Goal: Check status: Check status

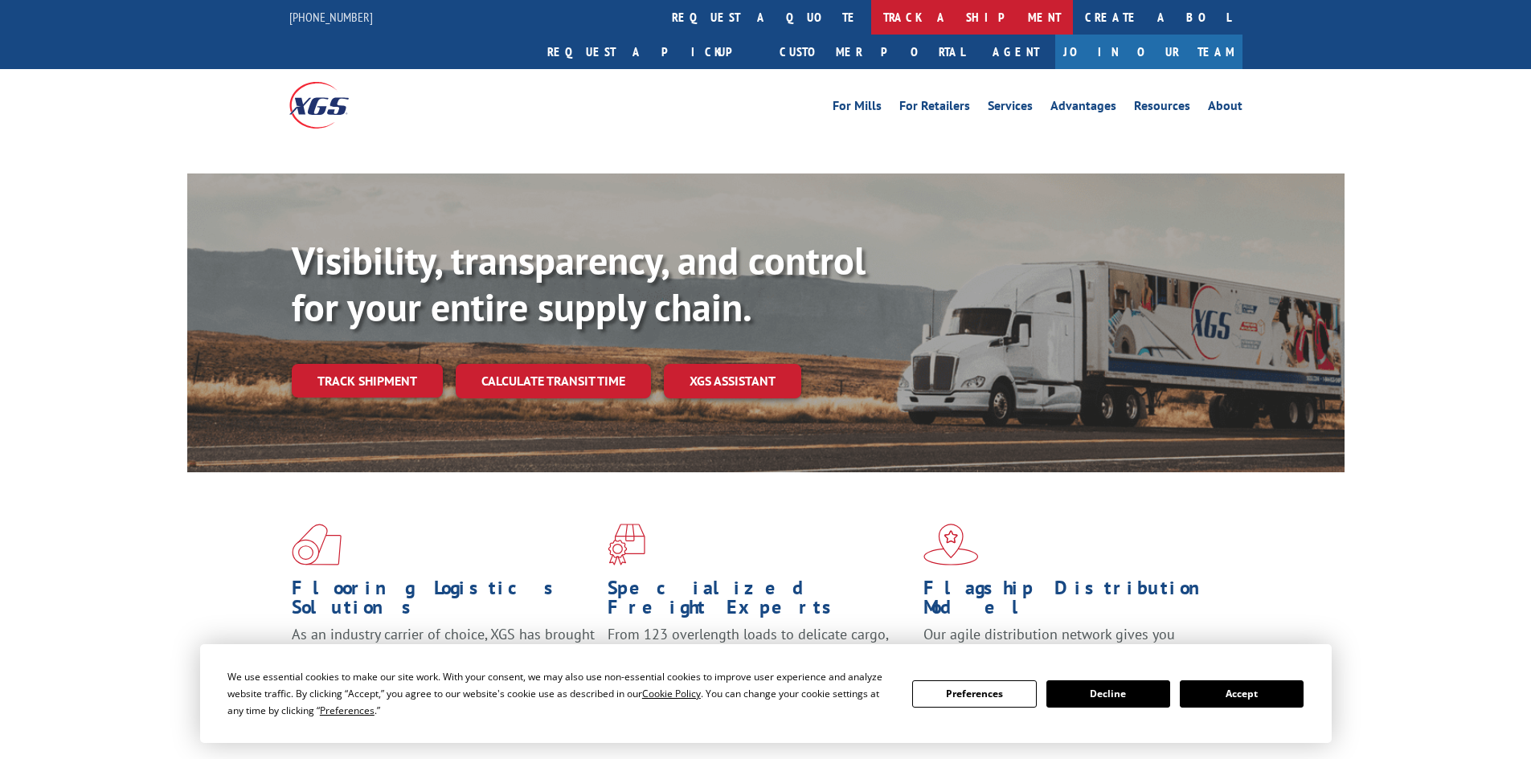
click at [871, 16] on link "track a shipment" at bounding box center [972, 17] width 202 height 35
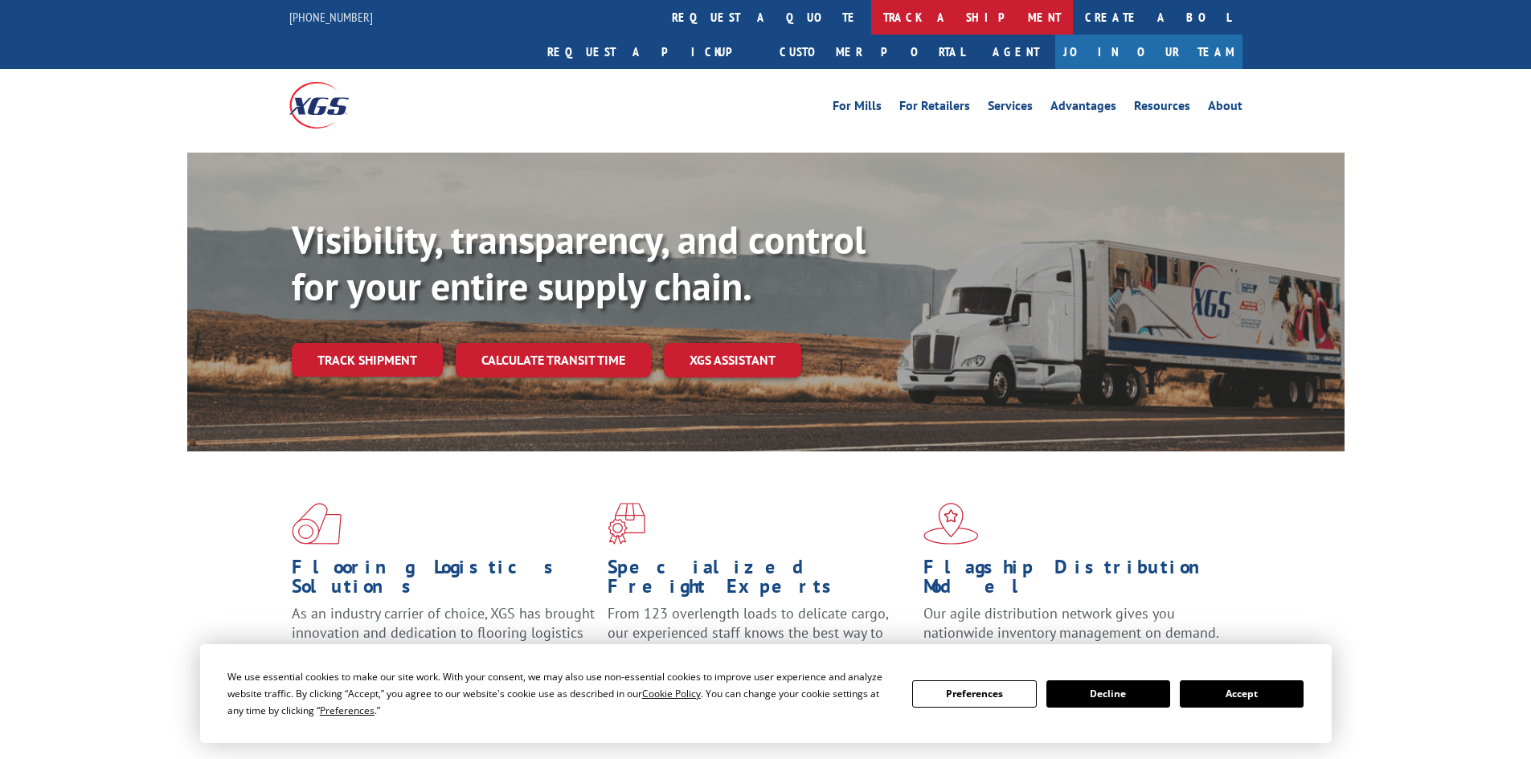
click at [871, 21] on link "track a shipment" at bounding box center [972, 17] width 202 height 35
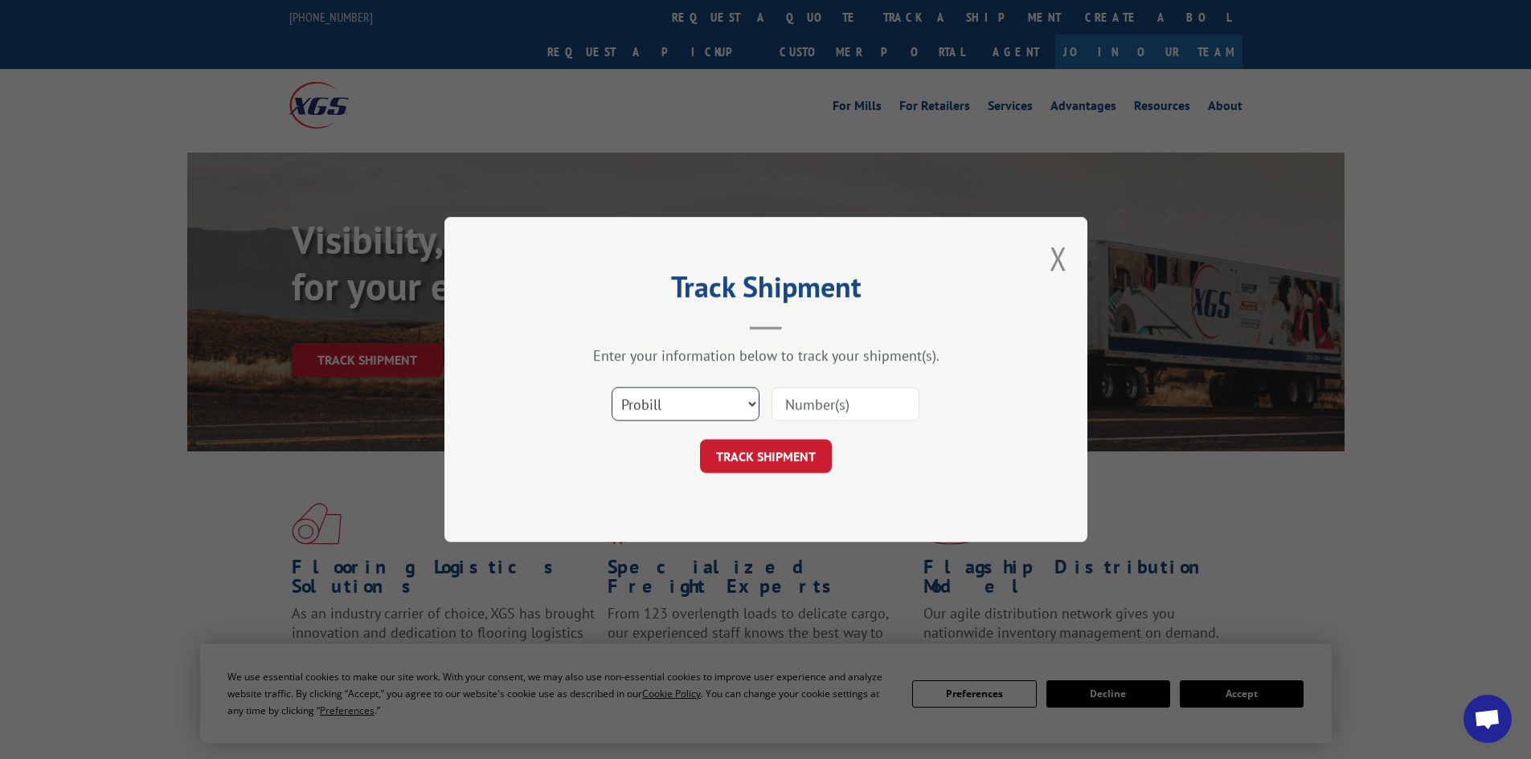
click at [685, 411] on select "Select category... Probill BOL PO" at bounding box center [686, 404] width 148 height 34
select select "bol"
click at [612, 387] on select "Select category... Probill BOL PO" at bounding box center [686, 404] width 148 height 34
click at [788, 404] on input at bounding box center [845, 404] width 148 height 34
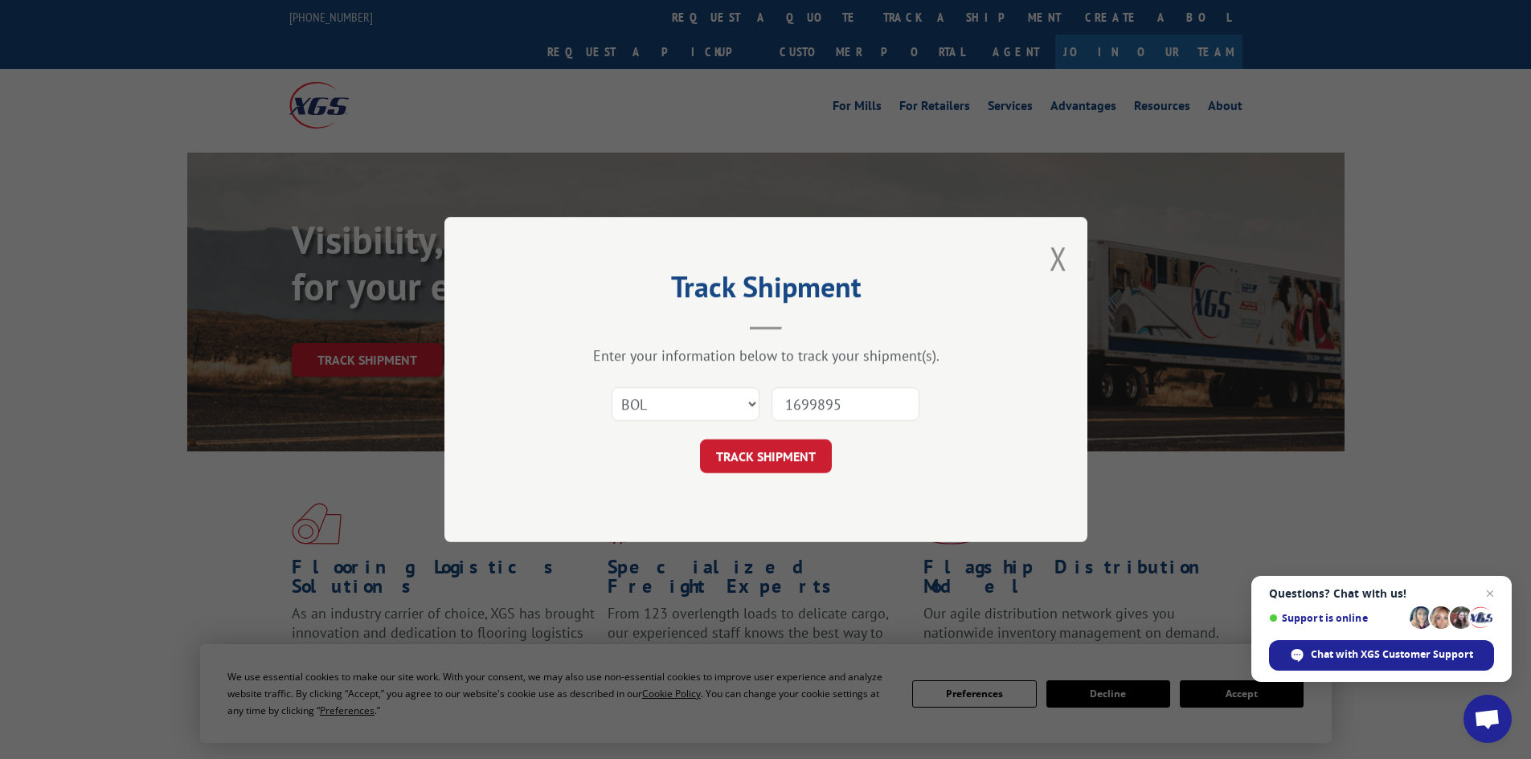
type input "16998952"
click button "TRACK SHIPMENT" at bounding box center [766, 457] width 132 height 34
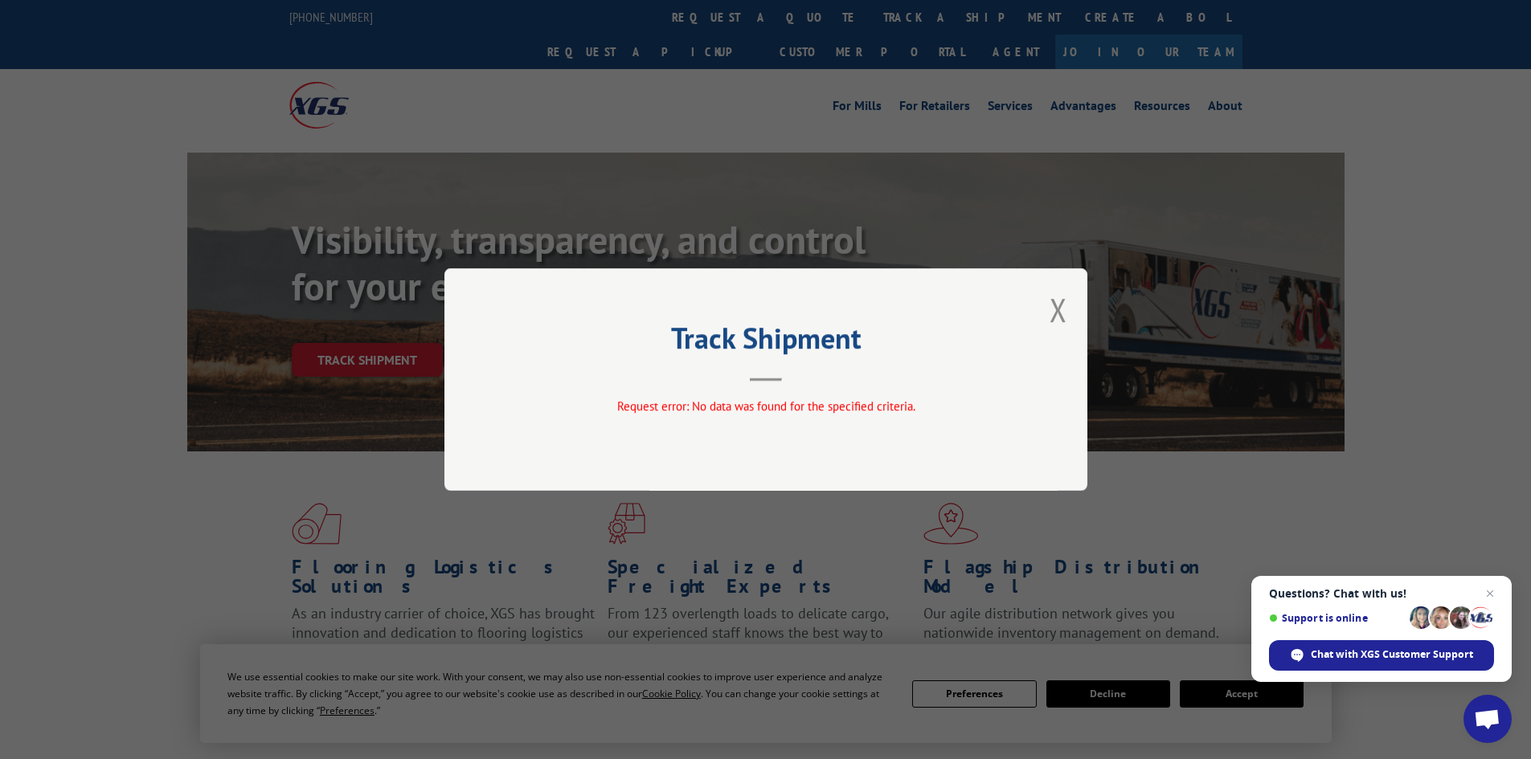
click at [1061, 310] on button "Close modal" at bounding box center [1058, 309] width 18 height 43
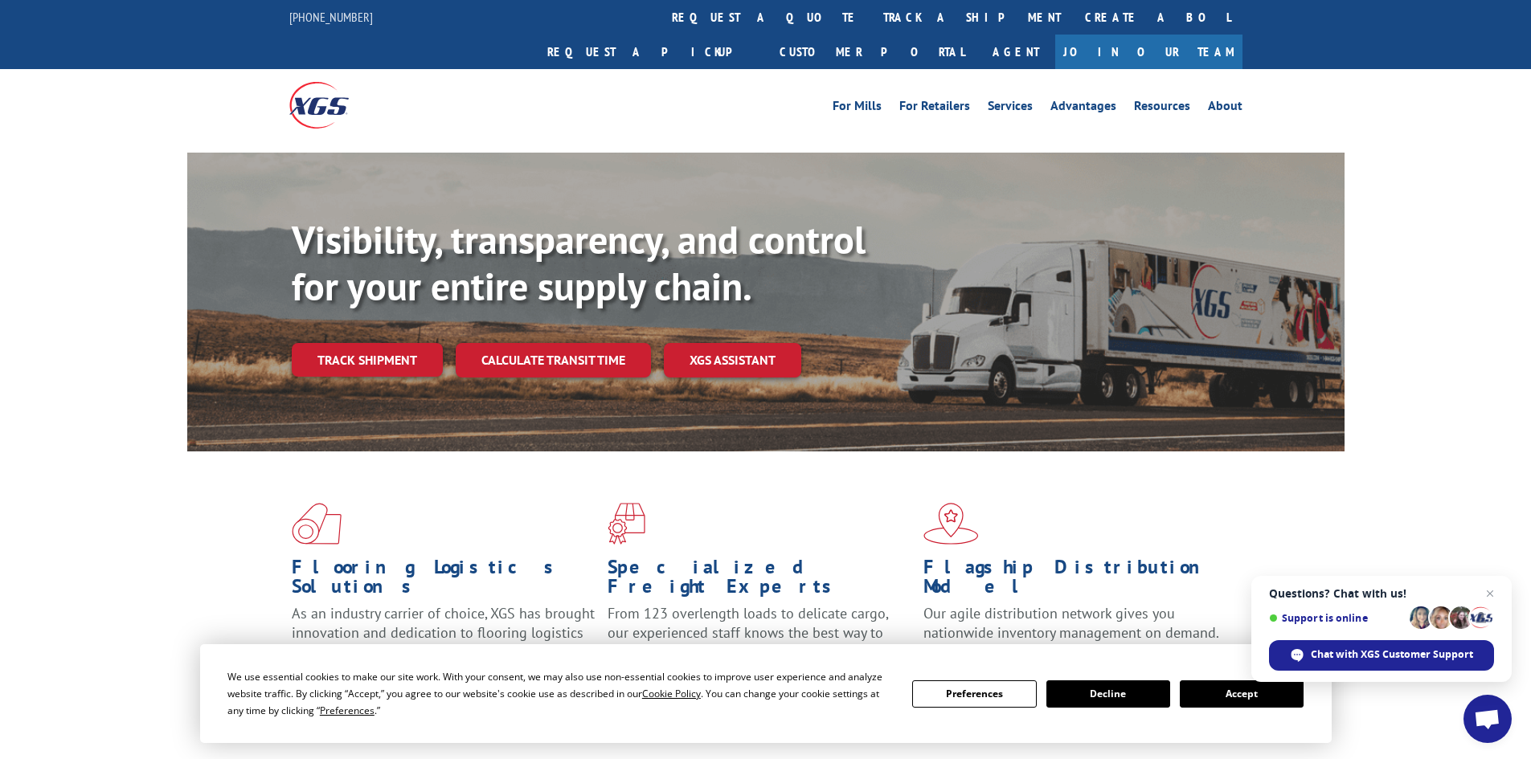
click at [871, 22] on link "track a shipment" at bounding box center [972, 17] width 202 height 35
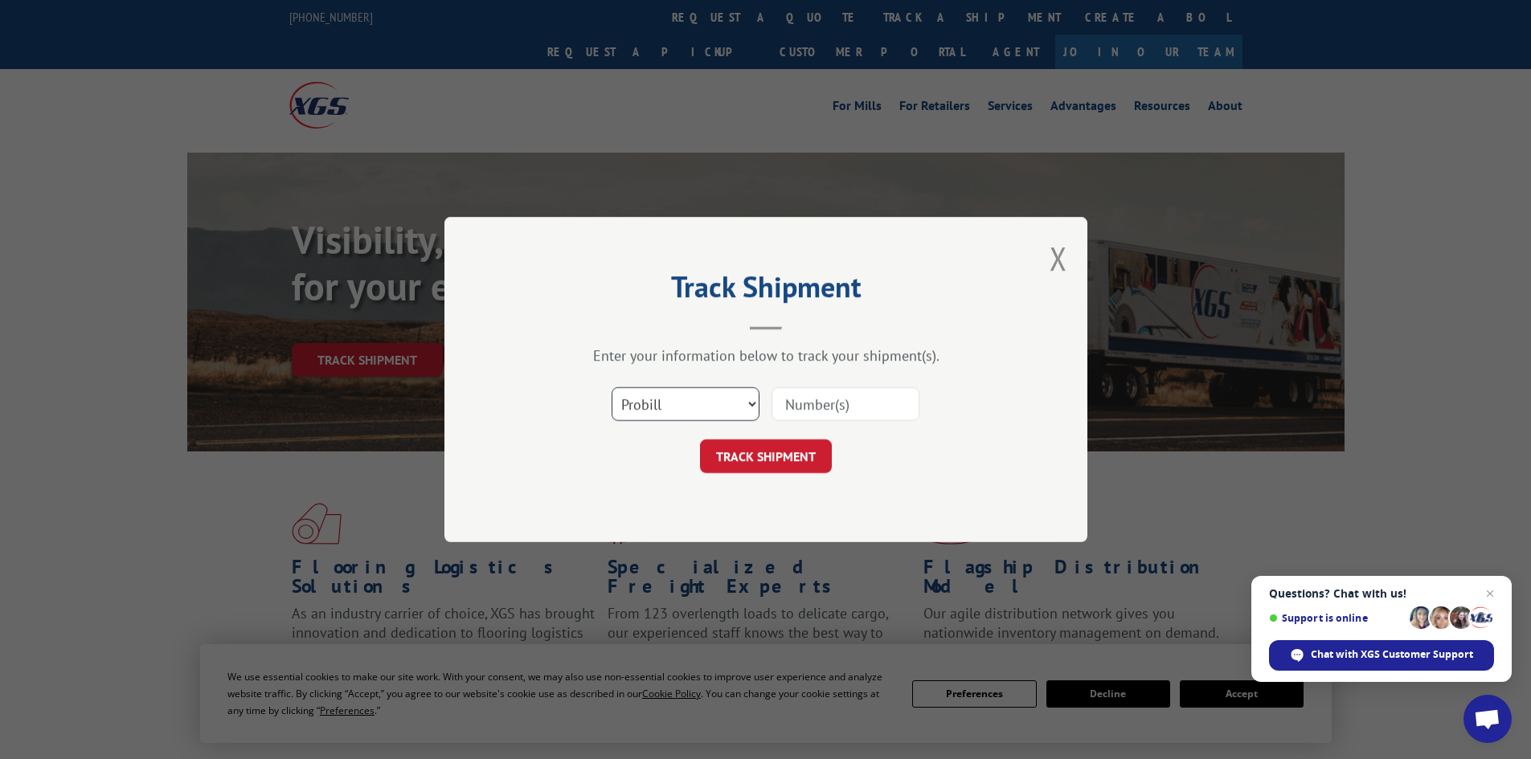
click at [716, 410] on select "Select category... Probill BOL PO" at bounding box center [686, 404] width 148 height 34
select select "bol"
click at [612, 387] on select "Select category... Probill BOL PO" at bounding box center [686, 404] width 148 height 34
click at [788, 403] on input at bounding box center [845, 404] width 148 height 34
type input "16998952"
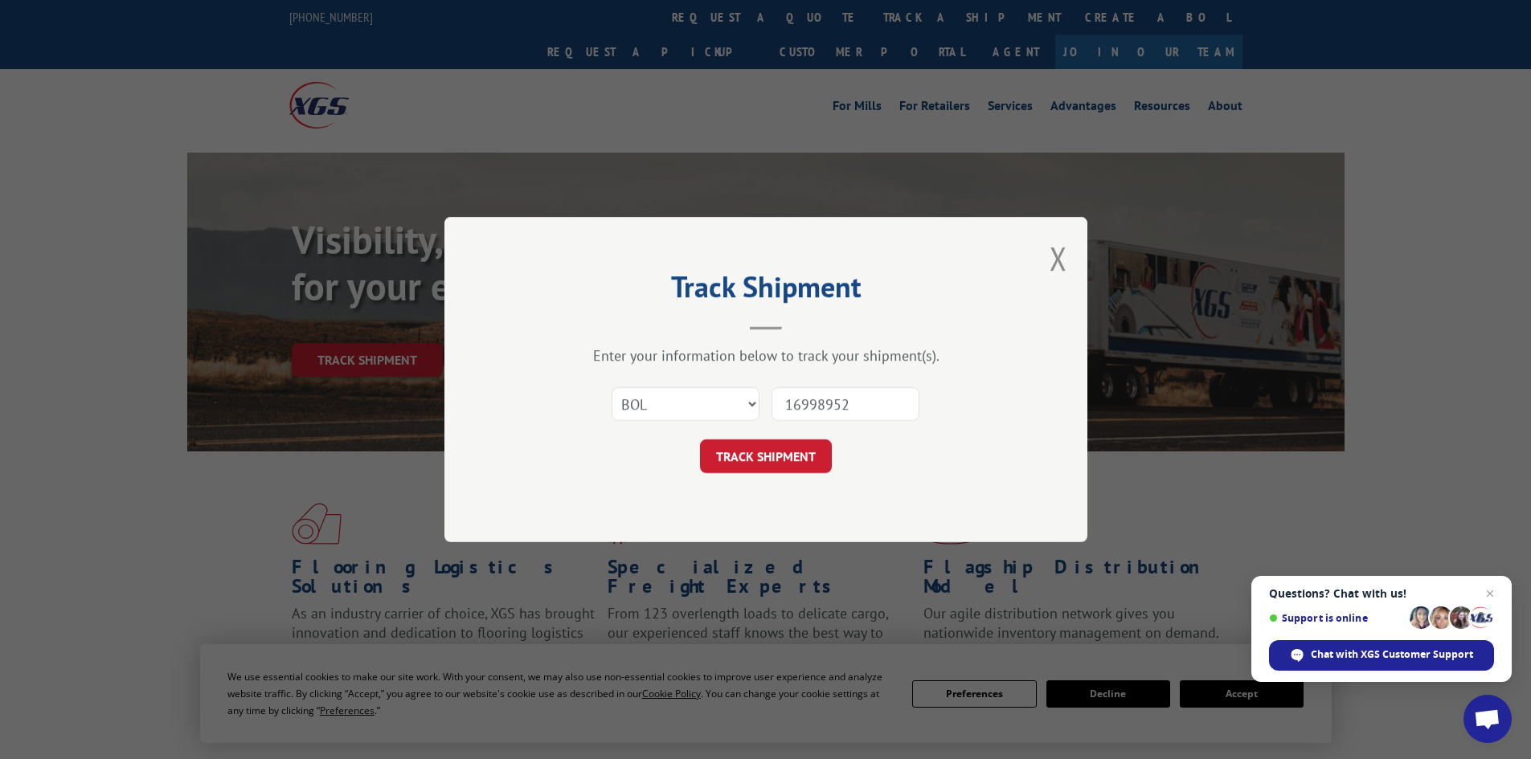
click button "TRACK SHIPMENT" at bounding box center [766, 457] width 132 height 34
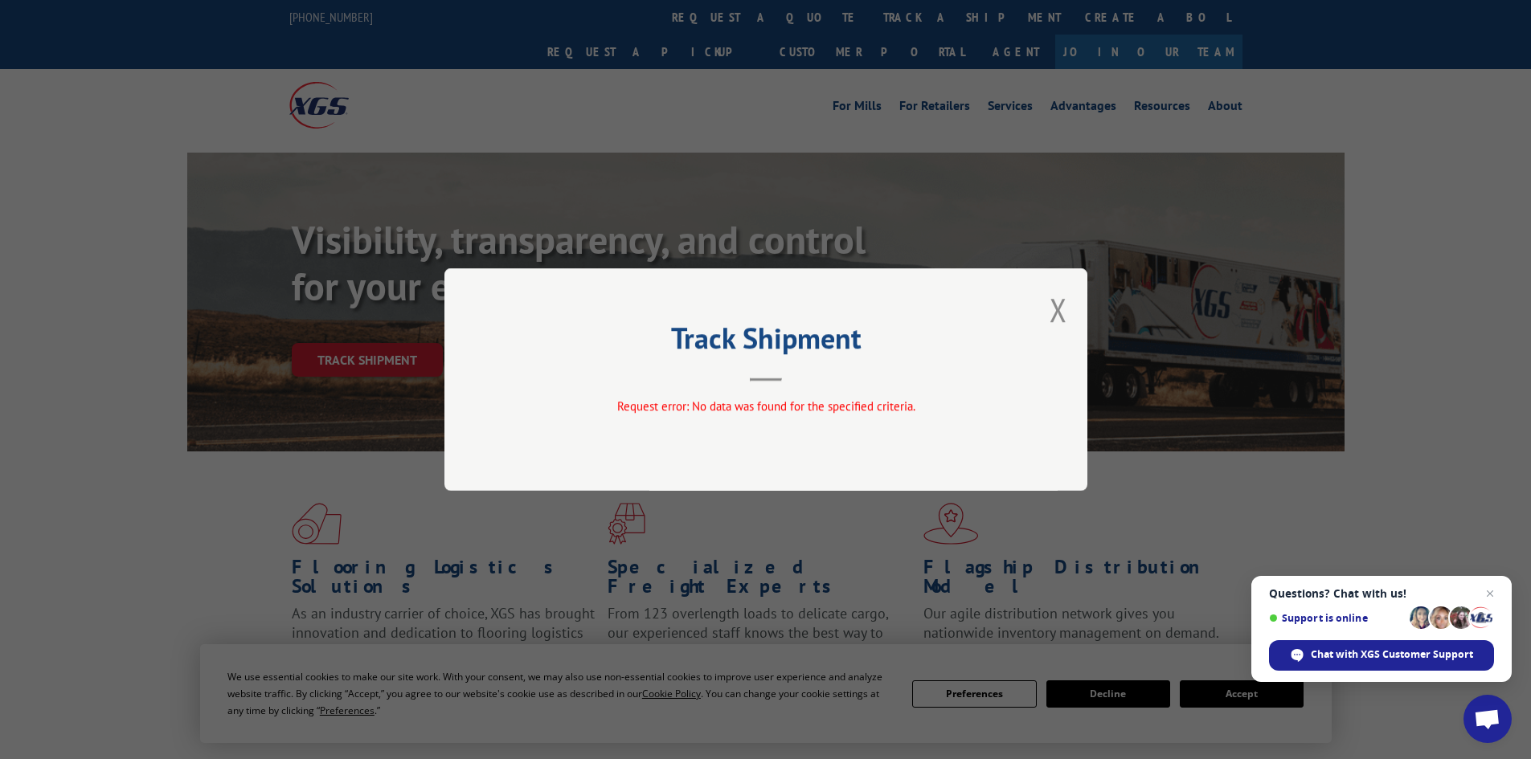
click at [1049, 313] on div "Track Shipment Request error: No data was found for the specified criteria." at bounding box center [765, 379] width 643 height 223
click at [1060, 310] on button "Close modal" at bounding box center [1058, 309] width 18 height 43
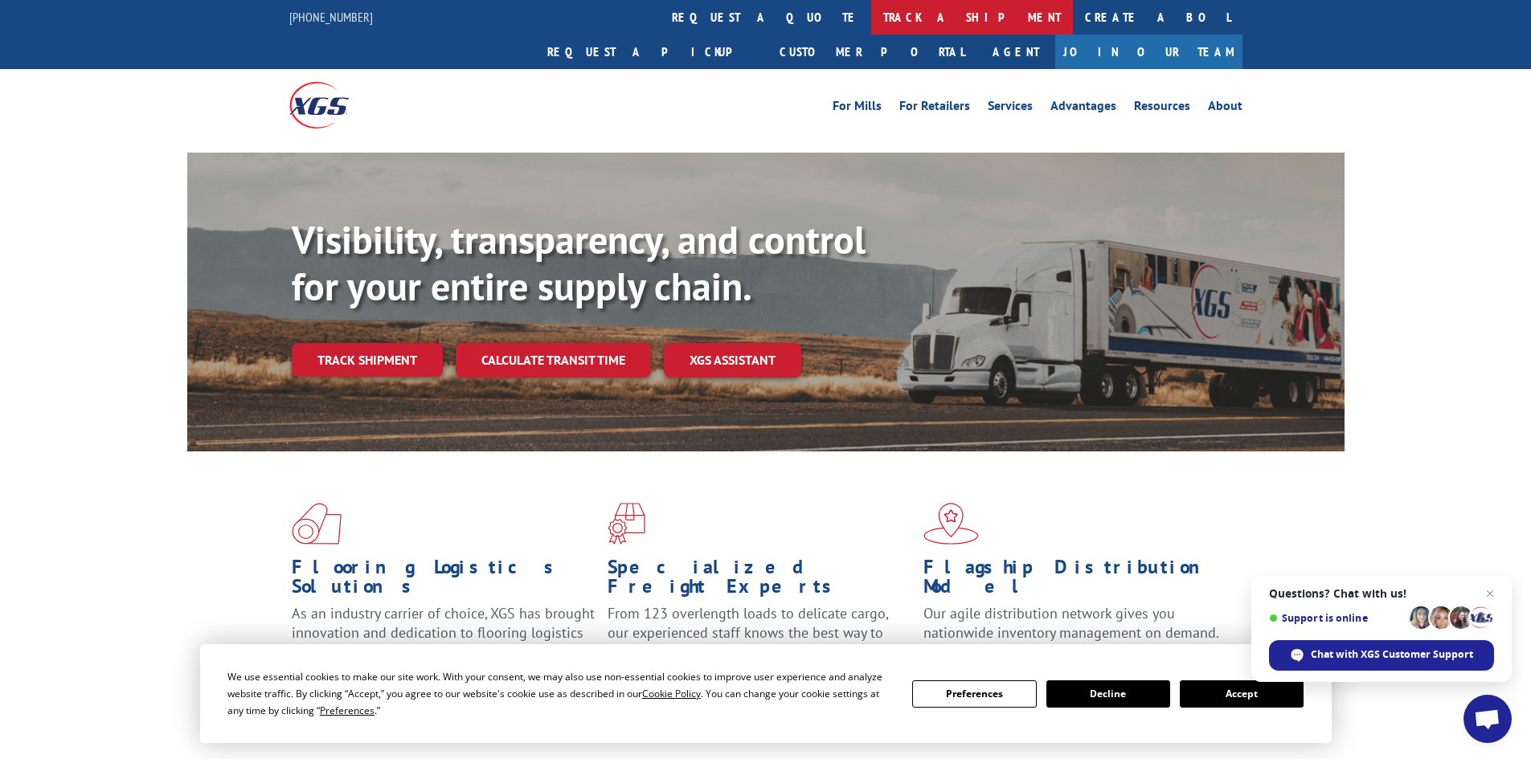
click at [871, 23] on link "track a shipment" at bounding box center [972, 17] width 202 height 35
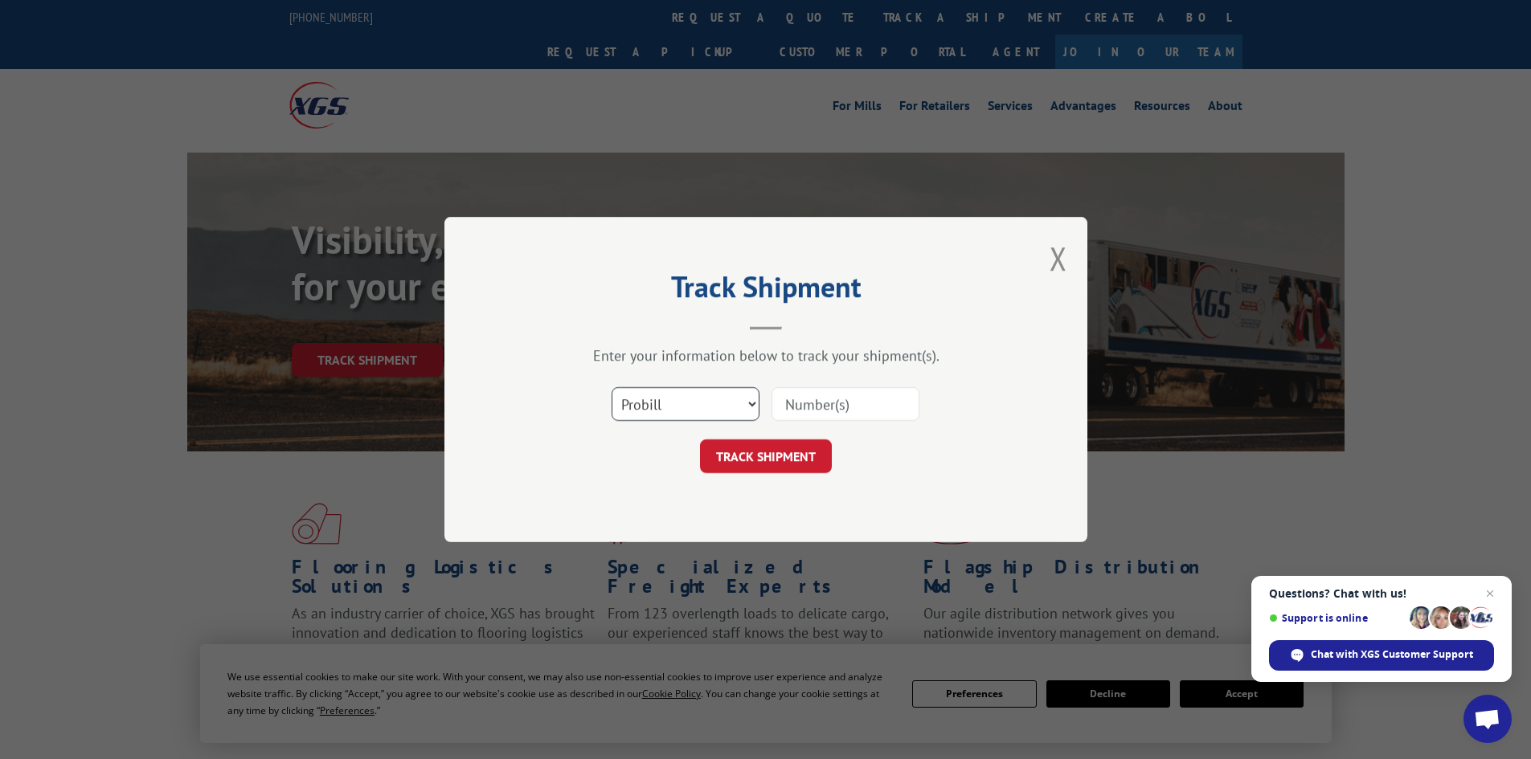
click at [699, 399] on select "Select category... Probill BOL PO" at bounding box center [686, 404] width 148 height 34
select select "po"
click at [612, 387] on select "Select category... Probill BOL PO" at bounding box center [686, 404] width 148 height 34
click at [824, 409] on input at bounding box center [845, 404] width 148 height 34
type input "26514969"
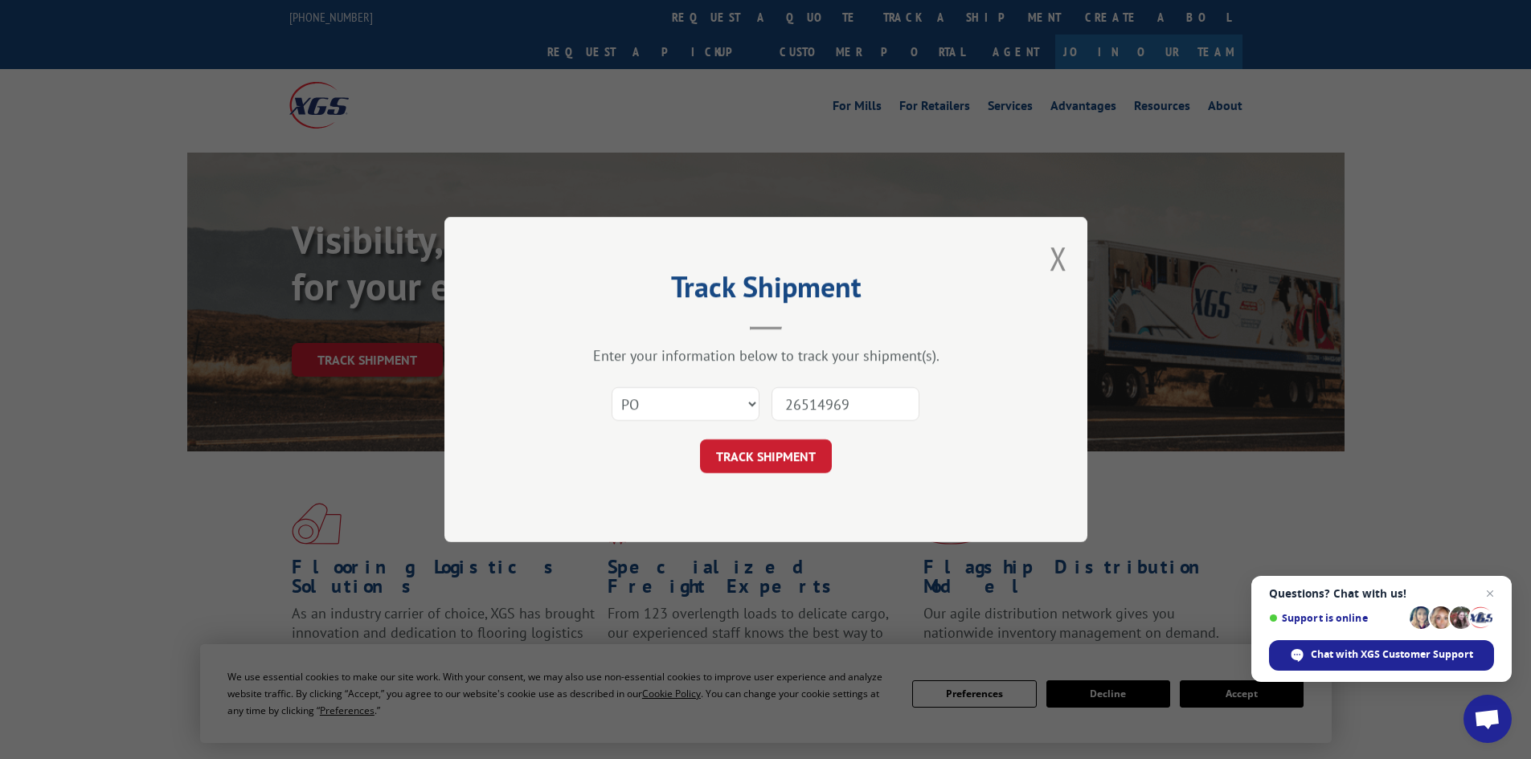
click at [700, 440] on button "TRACK SHIPMENT" at bounding box center [766, 457] width 132 height 34
